Goal: Task Accomplishment & Management: Use online tool/utility

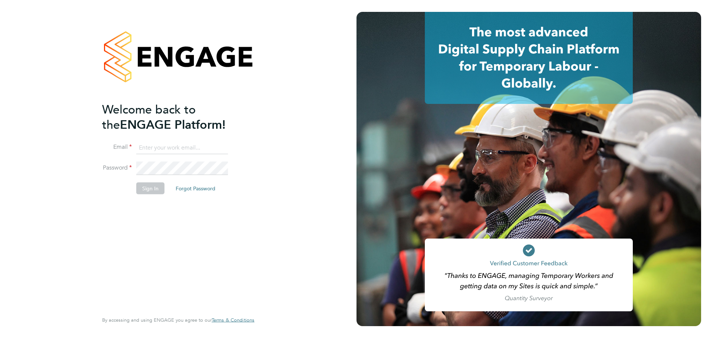
type input "[EMAIL_ADDRESS][DOMAIN_NAME]"
click at [156, 185] on button "Sign In" at bounding box center [150, 188] width 28 height 12
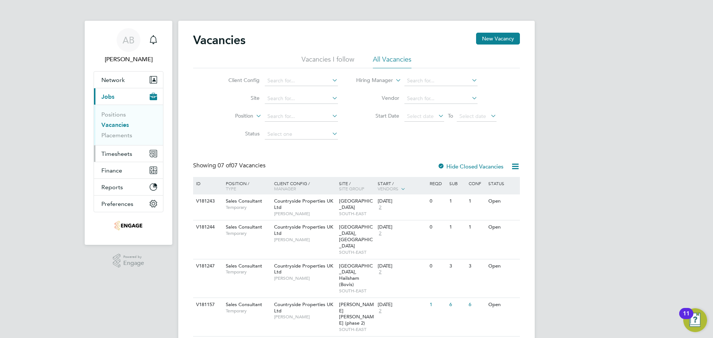
click at [116, 155] on span "Timesheets" at bounding box center [116, 153] width 31 height 7
click at [119, 150] on span "Timesheets" at bounding box center [116, 153] width 31 height 7
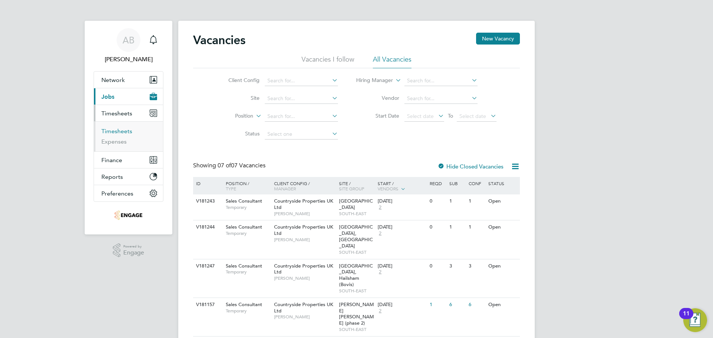
click at [120, 132] on link "Timesheets" at bounding box center [116, 131] width 31 height 7
